Goal: Check status: Check status

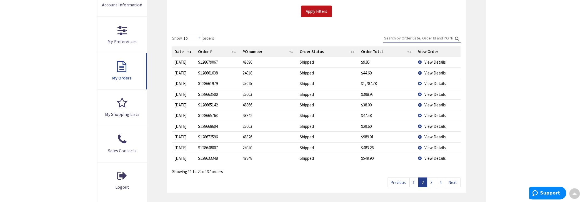
click at [417, 182] on link "1" at bounding box center [413, 182] width 9 height 10
click at [425, 181] on link "2" at bounding box center [422, 182] width 9 height 10
click at [431, 183] on link "3" at bounding box center [431, 182] width 9 height 10
click at [442, 182] on link "4" at bounding box center [440, 182] width 9 height 10
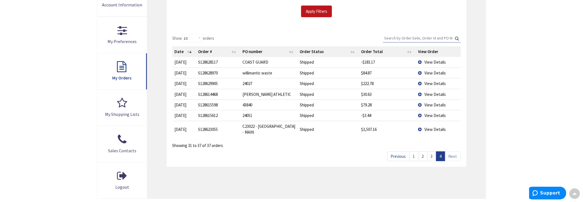
scroll to position [28, 0]
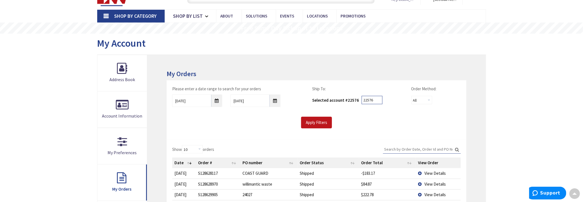
click at [376, 99] on input "22576" at bounding box center [372, 100] width 21 height 8
click at [351, 98] on span "22576" at bounding box center [353, 99] width 11 height 5
click at [379, 100] on input "22576" at bounding box center [372, 100] width 21 height 8
type input "2"
click at [329, 121] on input "Apply Filters" at bounding box center [316, 123] width 31 height 12
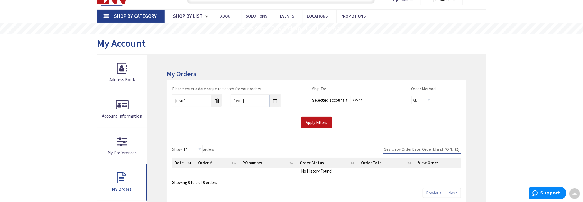
click at [367, 99] on div "Selected account # 22572" at bounding box center [357, 99] width 91 height 11
click at [367, 99] on input "22572" at bounding box center [360, 100] width 21 height 8
type input "2"
drag, startPoint x: 503, startPoint y: 119, endPoint x: 503, endPoint y: 123, distance: 3.9
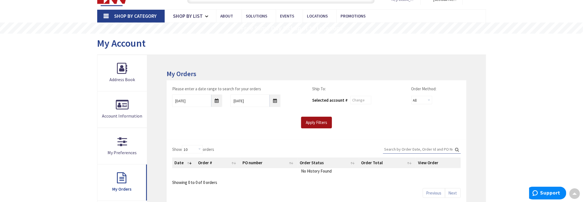
click at [324, 125] on input "Apply Filters" at bounding box center [316, 123] width 31 height 12
click at [357, 102] on input "text" at bounding box center [360, 100] width 21 height 8
type input "59770"
click at [326, 124] on input "Apply Filters" at bounding box center [316, 123] width 31 height 12
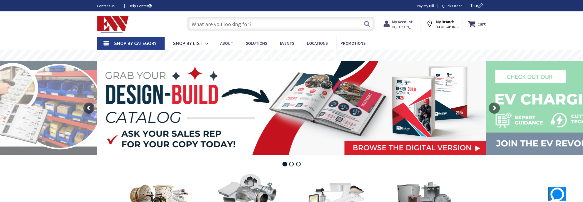
click at [408, 25] on span "Hi, [PERSON_NAME]" at bounding box center [404, 27] width 24 height 4
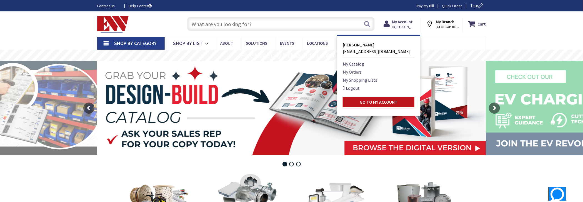
click at [360, 69] on link "My Orders" at bounding box center [352, 72] width 19 height 7
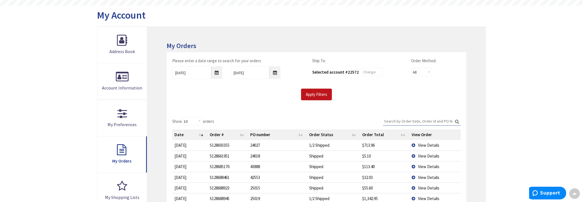
scroll to position [167, 0]
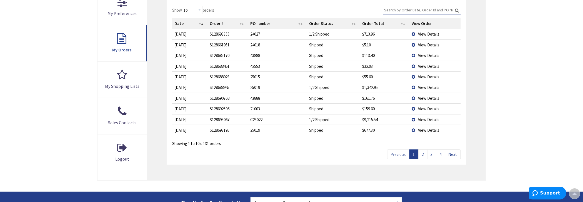
click at [426, 155] on link "2" at bounding box center [422, 154] width 9 height 10
click at [434, 154] on link "3" at bounding box center [431, 154] width 9 height 10
click at [430, 118] on span "View Details" at bounding box center [428, 119] width 21 height 5
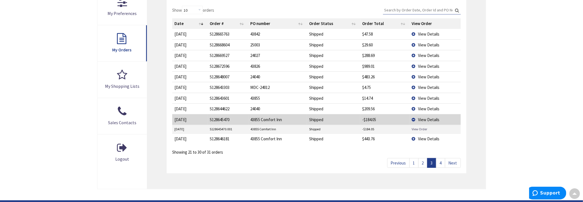
click at [423, 128] on link "View Order" at bounding box center [420, 129] width 16 height 5
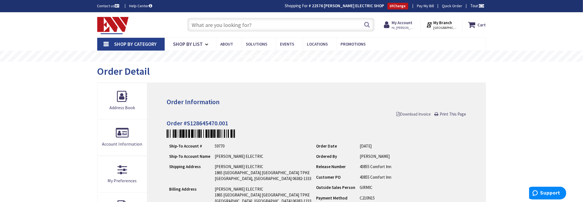
click at [416, 114] on span "Download Invoice" at bounding box center [414, 113] width 34 height 5
